Goal: Information Seeking & Learning: Find specific fact

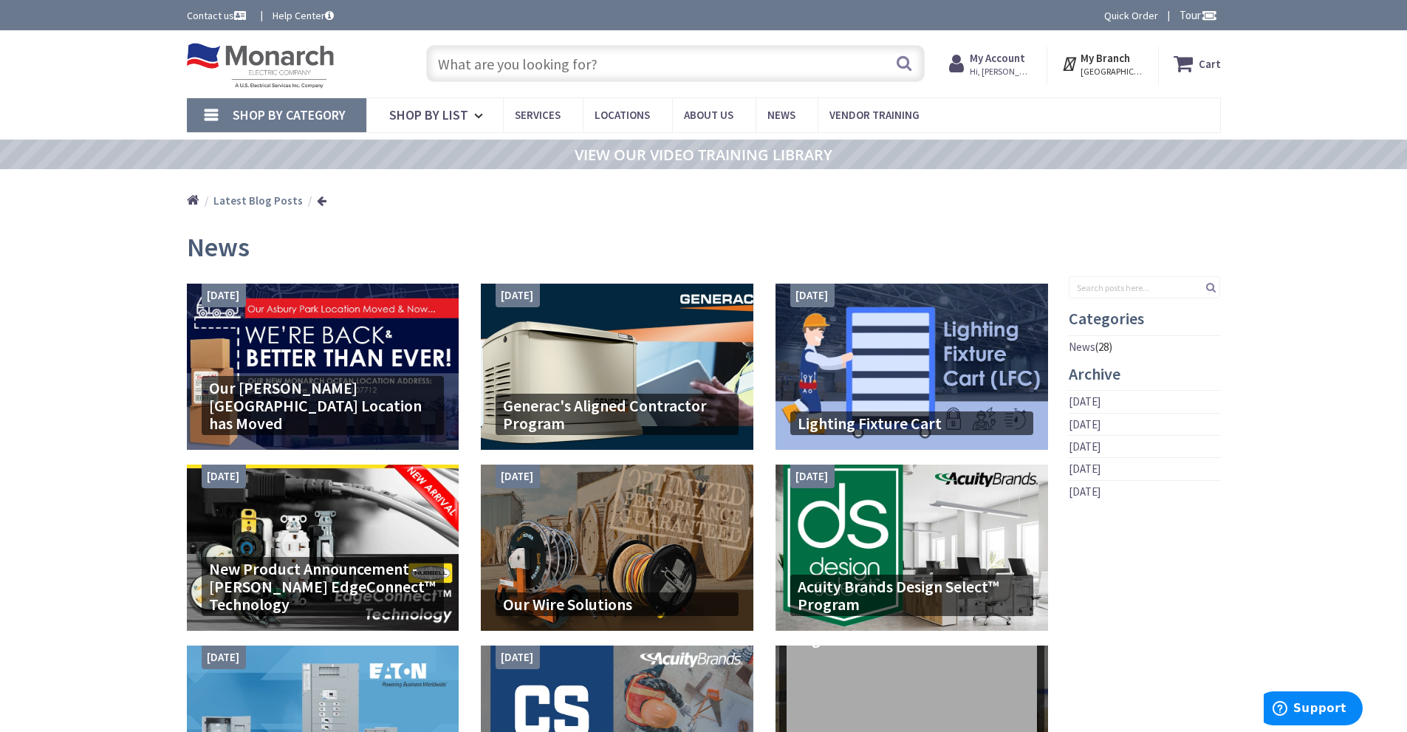
click at [461, 56] on input "text" at bounding box center [675, 63] width 498 height 37
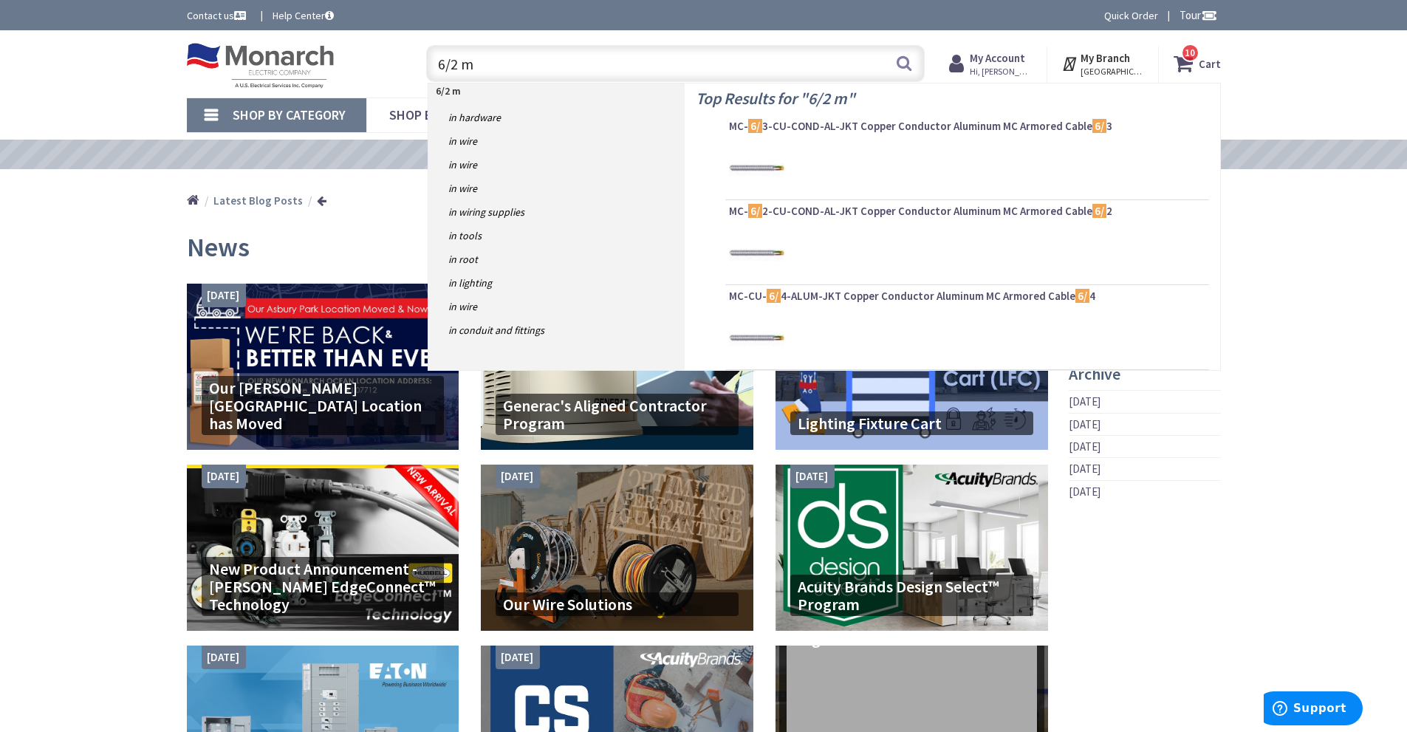
type input "6/2 mc"
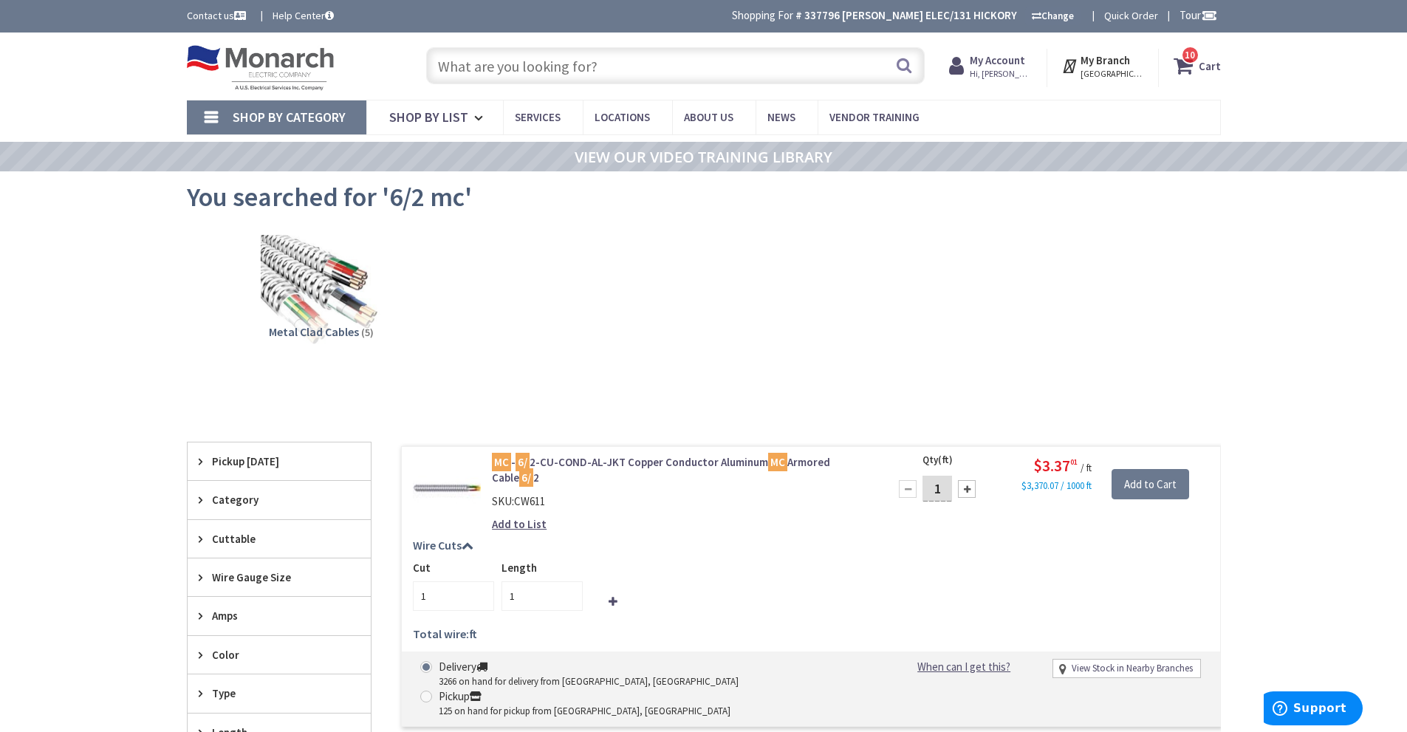
click at [545, 75] on input "text" at bounding box center [675, 65] width 498 height 37
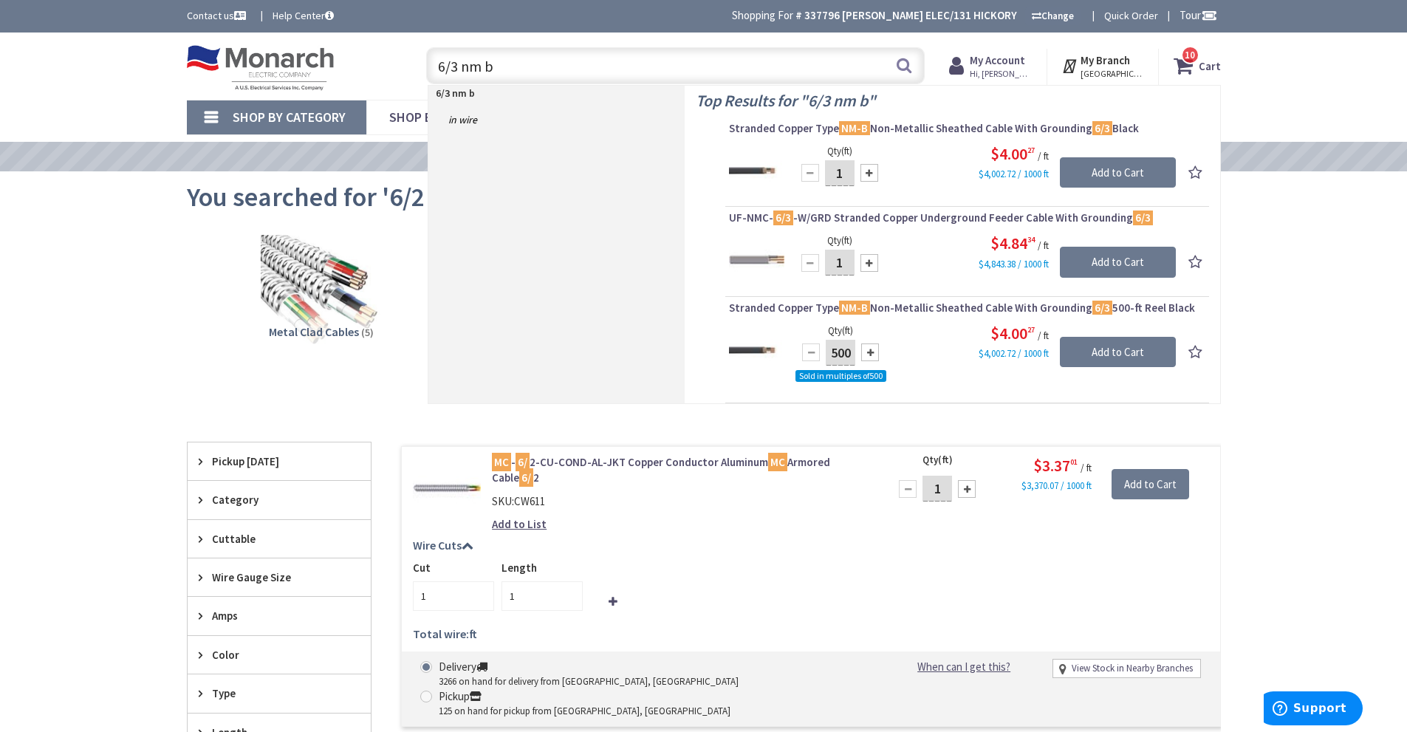
type input "6/3 nm b"
